Goal: Task Accomplishment & Management: Manage account settings

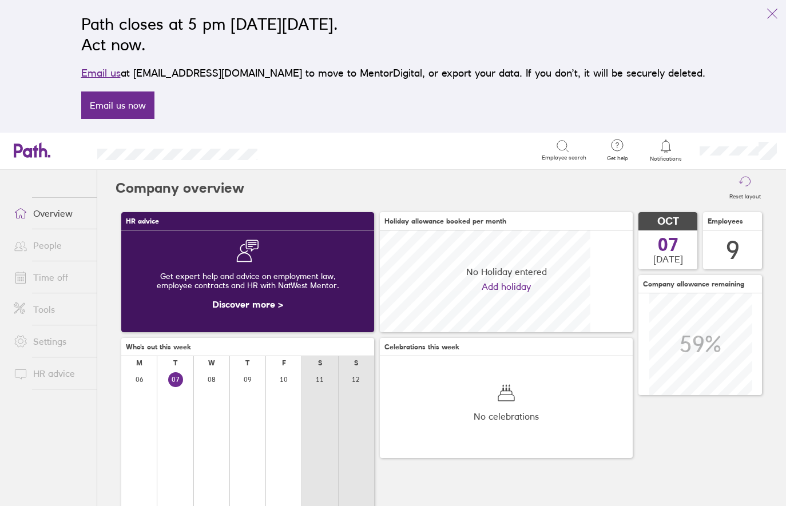
scroll to position [102, 253]
click at [47, 278] on link "Time off" at bounding box center [51, 277] width 92 height 23
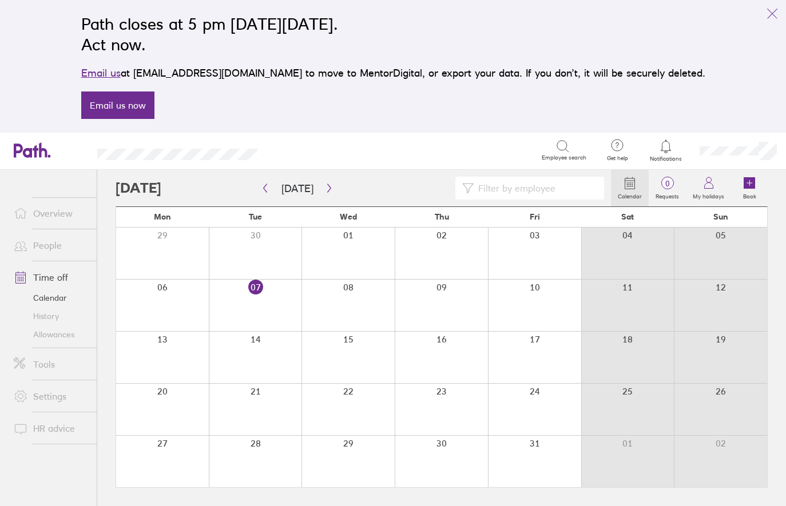
click at [45, 336] on link "Allowances" at bounding box center [51, 334] width 92 height 18
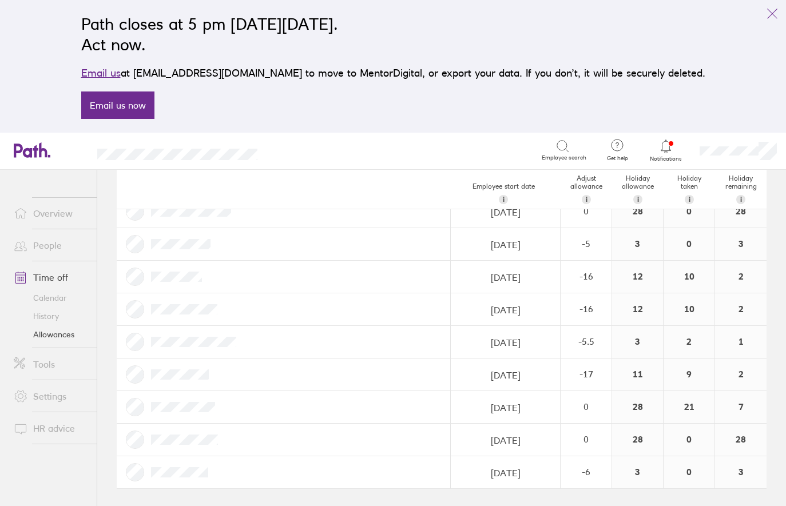
scroll to position [0, 1]
click at [63, 295] on link "Calendar" at bounding box center [51, 298] width 92 height 18
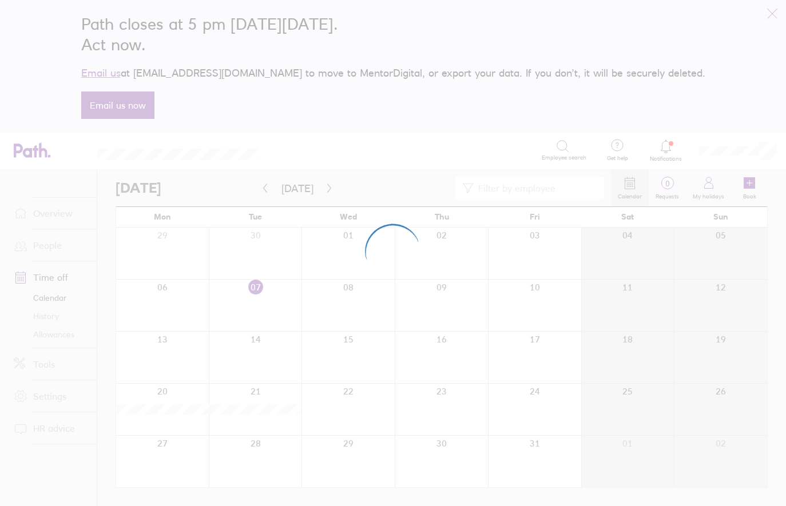
click at [498, 146] on div at bounding box center [393, 253] width 786 height 506
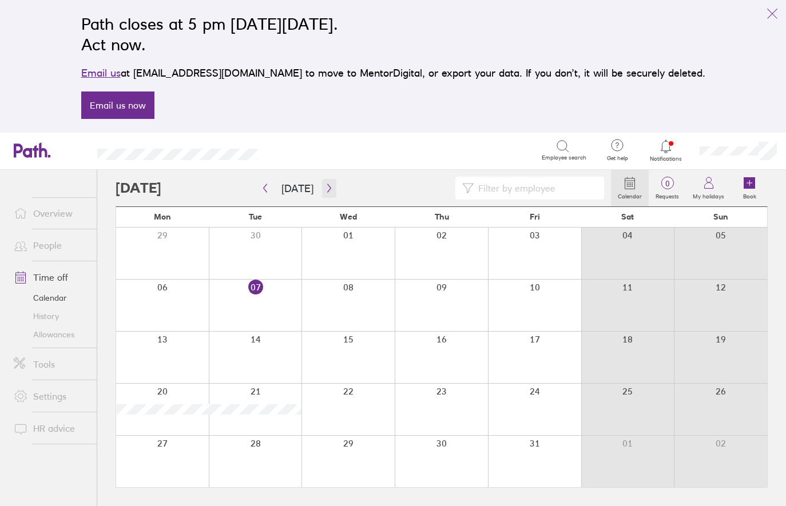
click at [328, 188] on icon "button" at bounding box center [329, 188] width 9 height 9
click at [327, 188] on icon "button" at bounding box center [328, 188] width 3 height 9
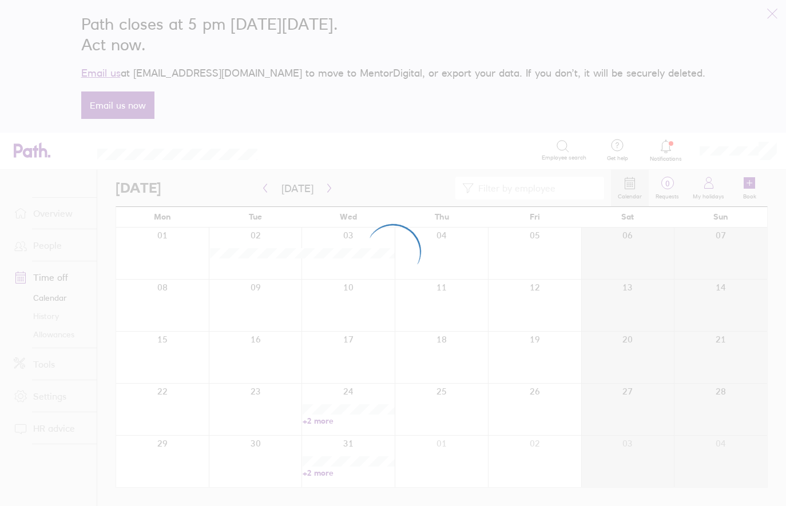
click at [421, 122] on div at bounding box center [393, 253] width 786 height 506
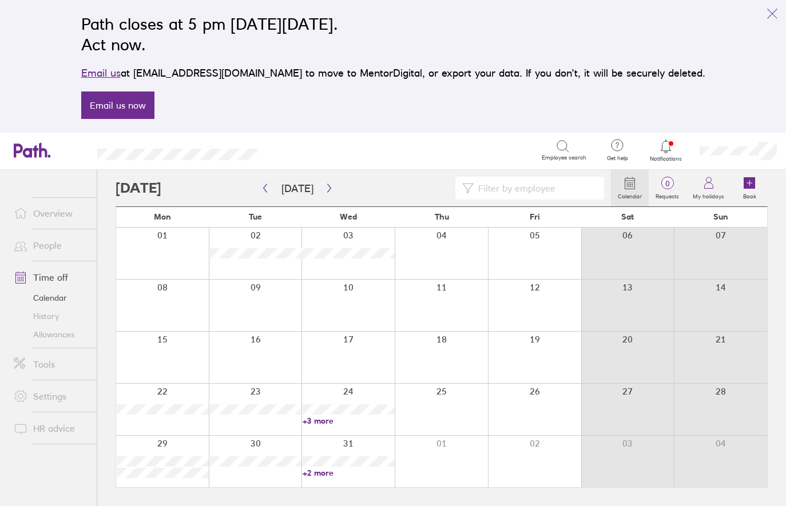
click at [328, 473] on link "+2 more" at bounding box center [349, 473] width 92 height 10
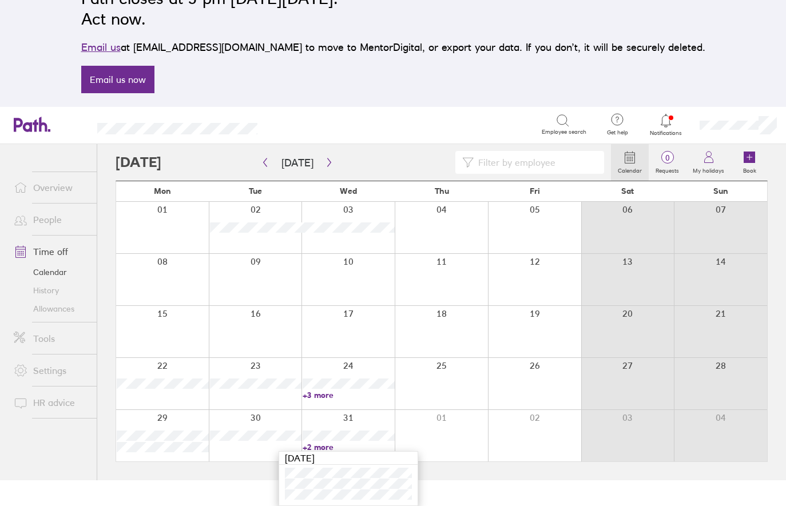
scroll to position [26, 0]
click at [52, 309] on link "Allowances" at bounding box center [51, 309] width 92 height 18
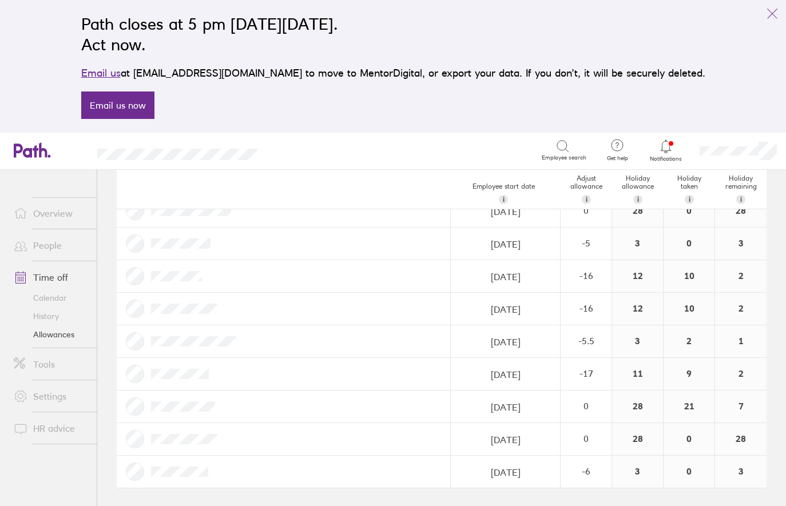
scroll to position [74, 0]
